Goal: Task Accomplishment & Management: Manage account settings

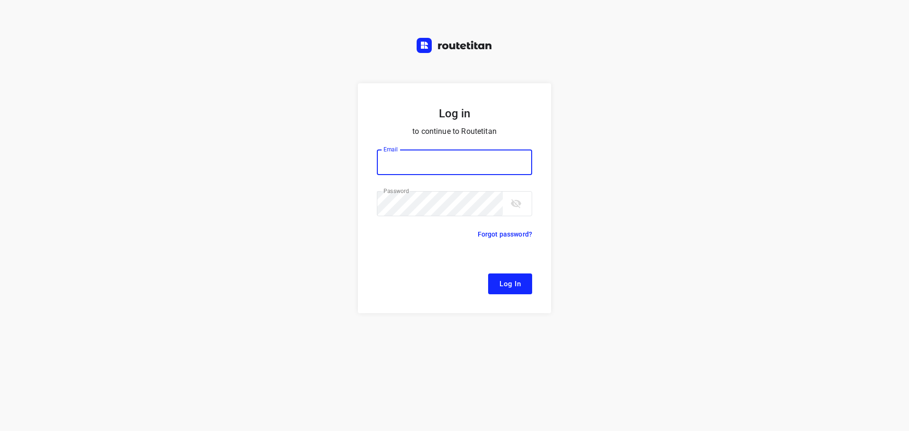
type input "[EMAIL_ADDRESS][DOMAIN_NAME]"
click at [517, 286] on span "Log In" at bounding box center [509, 284] width 21 height 12
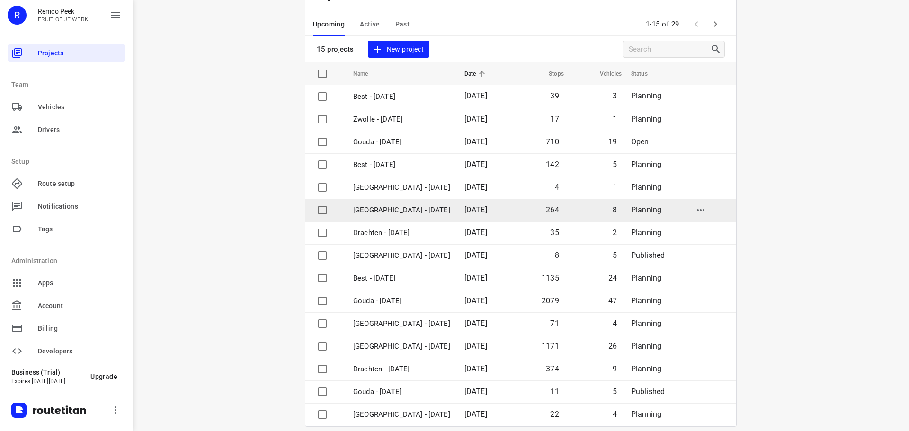
scroll to position [47, 0]
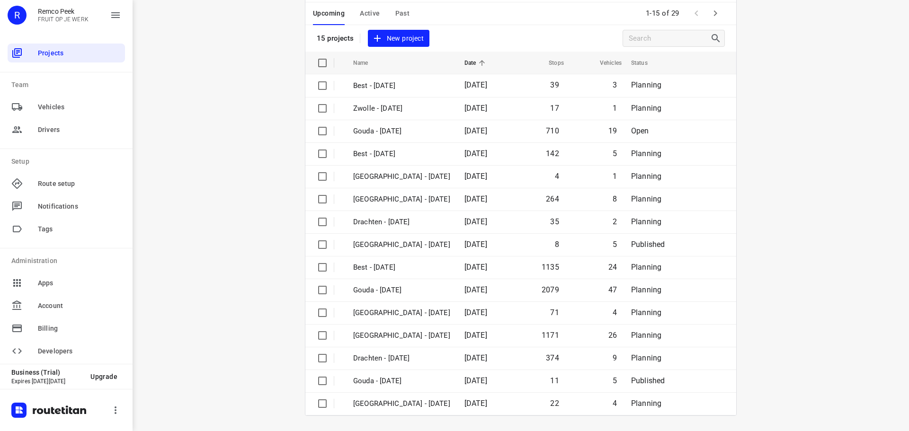
click at [709, 15] on icon "button" at bounding box center [714, 13] width 11 height 11
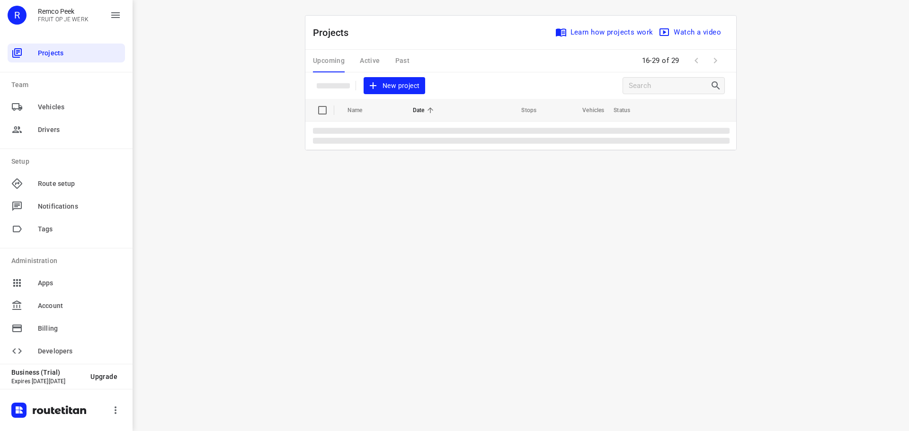
scroll to position [0, 0]
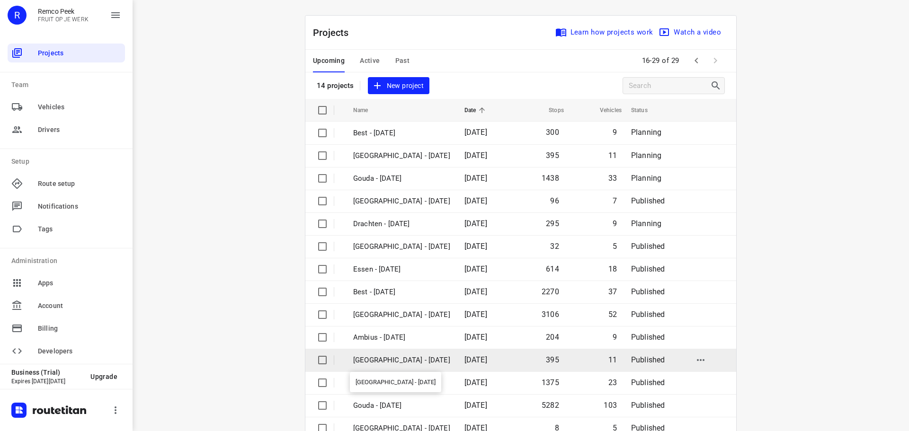
click at [378, 359] on p "[GEOGRAPHIC_DATA] - [DATE]" at bounding box center [401, 360] width 97 height 11
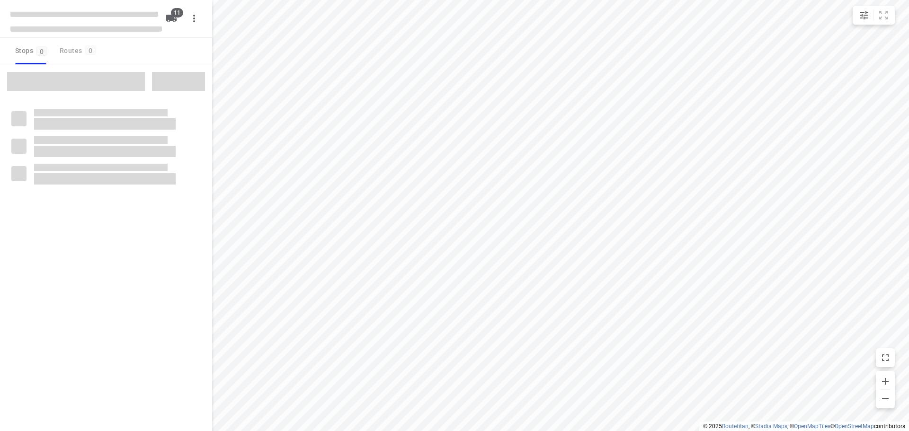
checkbox input "true"
